Goal: Task Accomplishment & Management: Use online tool/utility

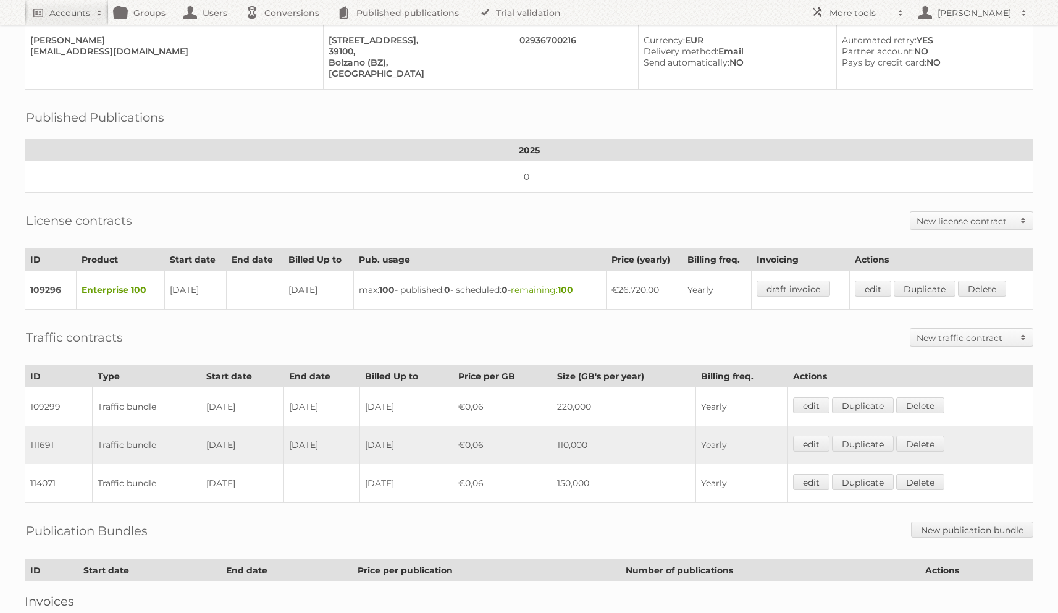
scroll to position [261, 0]
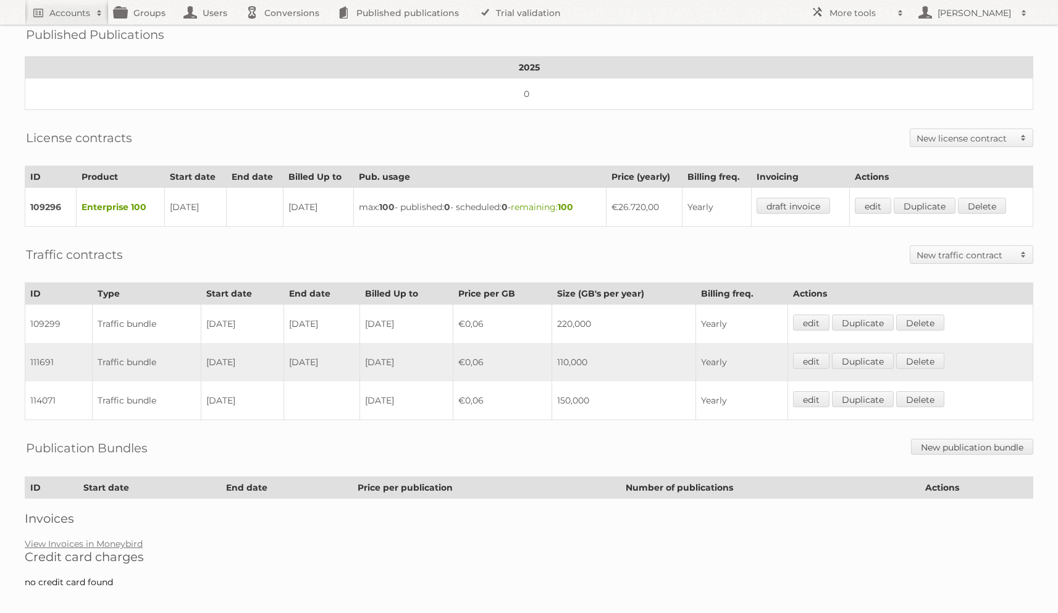
click at [126, 520] on div "Account 89809: ALDI SRL Audits Groups Edit Impersonate ALL INVOICES NEED TO BE …" at bounding box center [529, 169] width 1058 height 860
click at [125, 538] on link "View Invoices in Moneybird" at bounding box center [84, 543] width 118 height 11
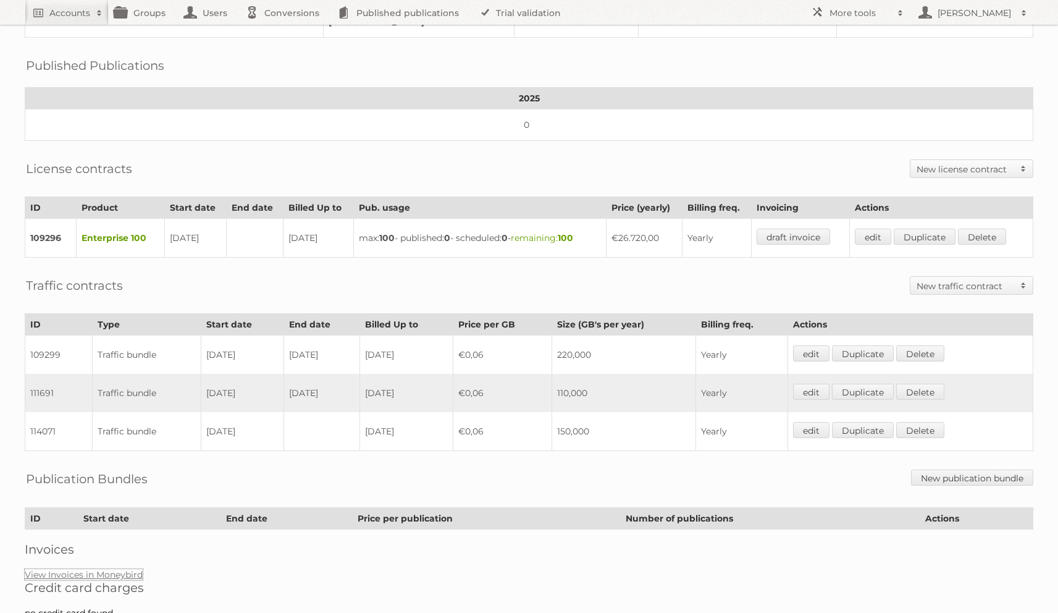
scroll to position [0, 0]
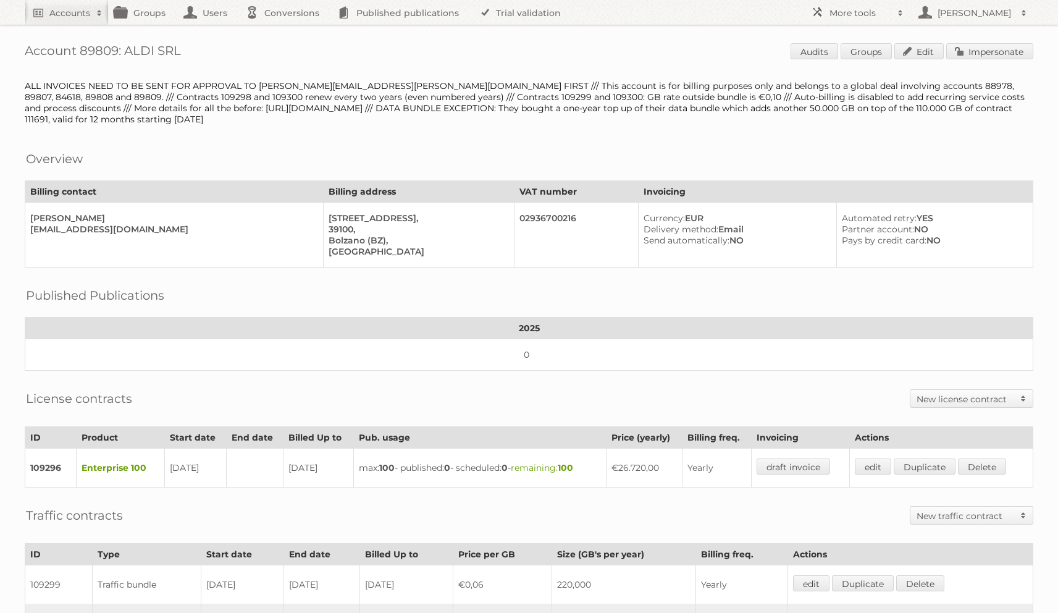
click at [805, 83] on div "ALL INVOICES NEED TO BE SENT FOR APPROVAL TO lukas.rosenbichler@hofer.at FIRST …" at bounding box center [529, 102] width 1008 height 44
copy div "88978"
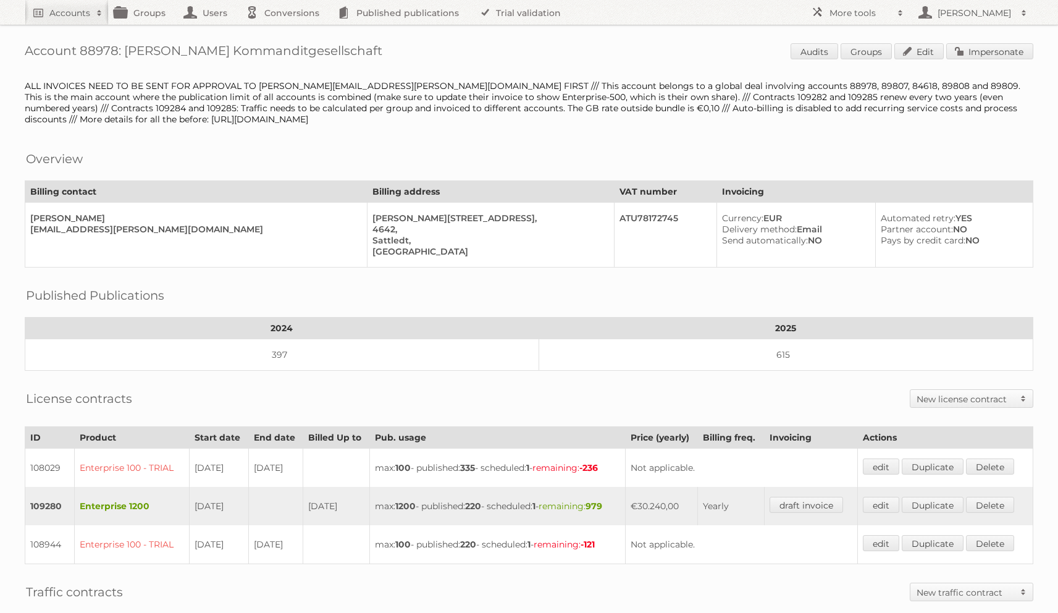
click at [708, 82] on div "ALL INVOICES NEED TO BE SENT FOR APPROVAL TO lukas.rosenbichler@hofer.at FIRST …" at bounding box center [529, 102] width 1008 height 44
copy div "89807"
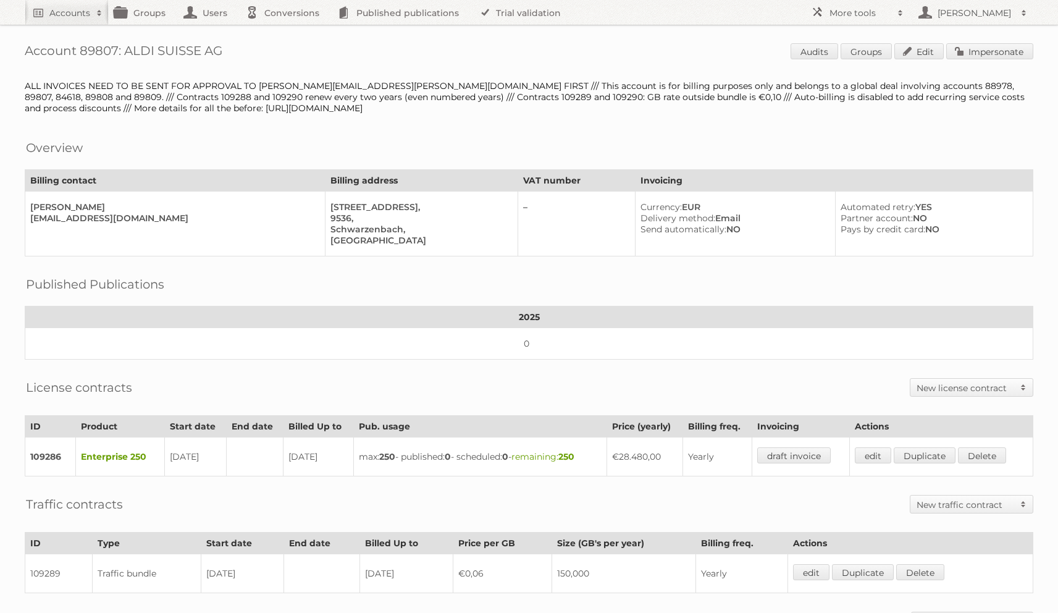
click at [865, 85] on div "ALL INVOICES NEED TO BE SENT FOR APPROVAL TO lukas.rosenbichler@hofer.at FIRST …" at bounding box center [529, 96] width 1008 height 33
copy div "84618"
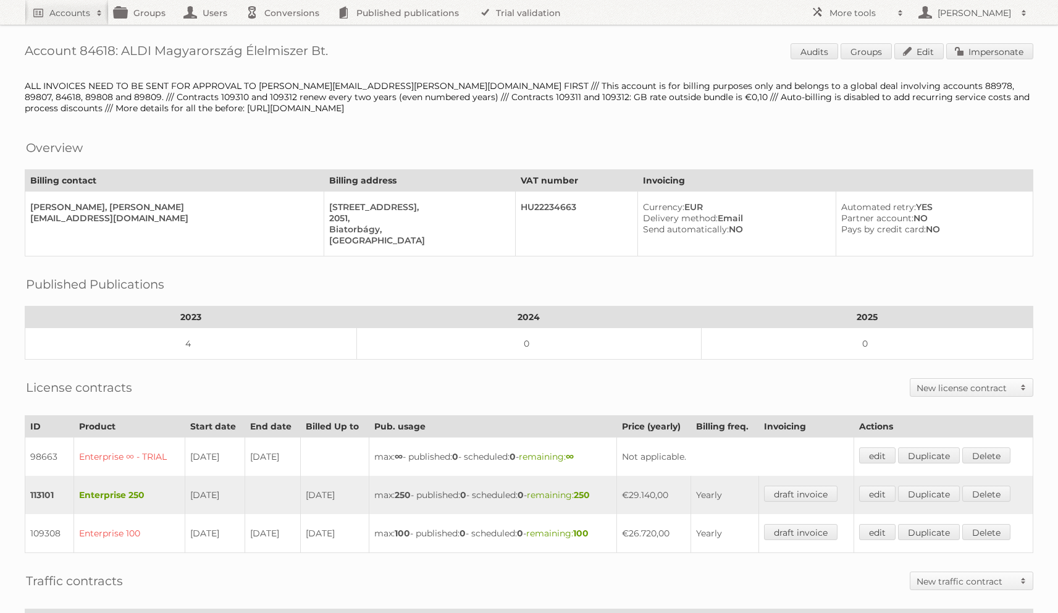
click at [944, 85] on div "ALL INVOICES NEED TO BE SENT FOR APPROVAL TO [PERSON_NAME][EMAIL_ADDRESS][PERSO…" at bounding box center [529, 96] width 1008 height 33
click at [898, 86] on div "ALL INVOICES NEED TO BE SENT FOR APPROVAL TO [PERSON_NAME][EMAIL_ADDRESS][PERSO…" at bounding box center [529, 96] width 1008 height 33
click at [898, 86] on div "ALL INVOICES NEED TO BE SENT FOR APPROVAL TO lukas.rosenbichler@hofer.at FIRST …" at bounding box center [529, 96] width 1008 height 33
copy div "89808"
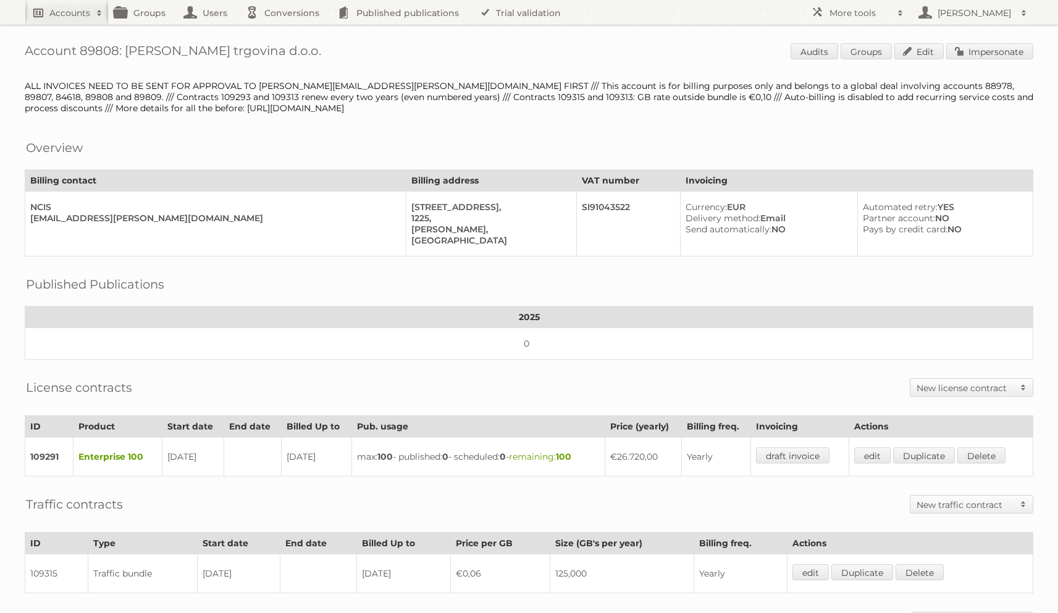
click at [90, 18] on div "Accounts" at bounding box center [78, 13] width 59 height 12
type input"] "etos"
click at [285, 31] on input "Search" at bounding box center [294, 40] width 19 height 19
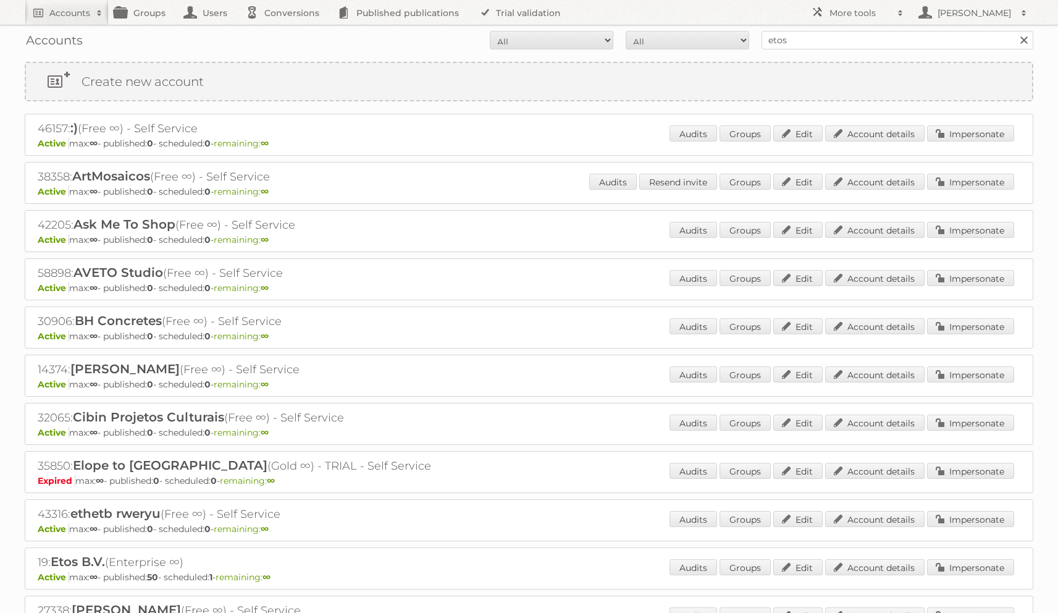
click at [989, 576] on p "Active max: ∞ - published: 50 - scheduled: 1 - remaining: ∞" at bounding box center [529, 576] width 982 height 11
click at [989, 567] on link "Impersonate" at bounding box center [970, 567] width 87 height 16
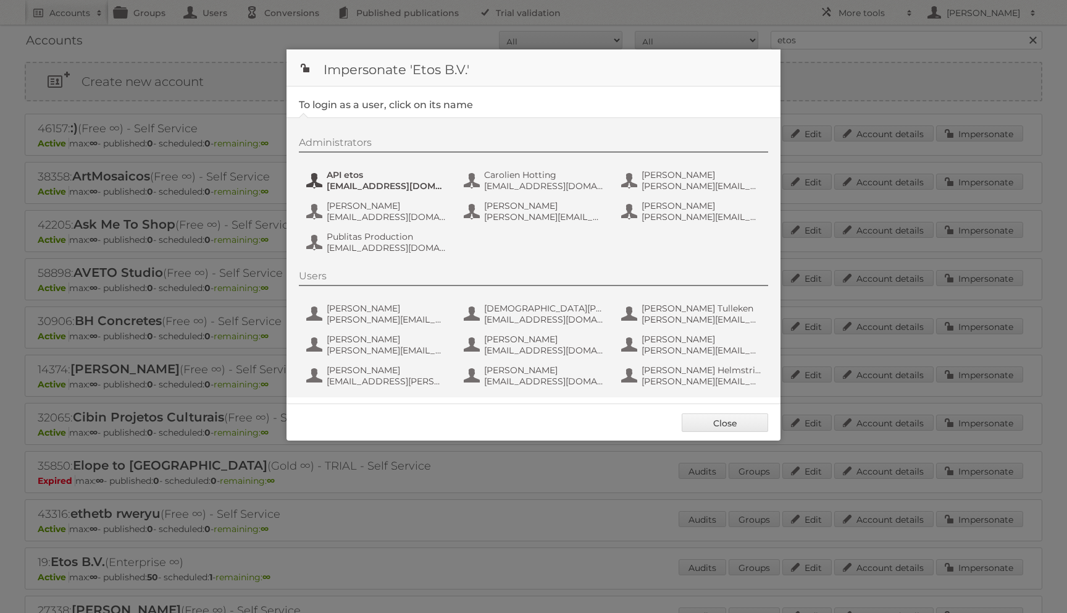
click at [358, 174] on span "API etos" at bounding box center [387, 174] width 120 height 11
